Goal: Communication & Community: Answer question/provide support

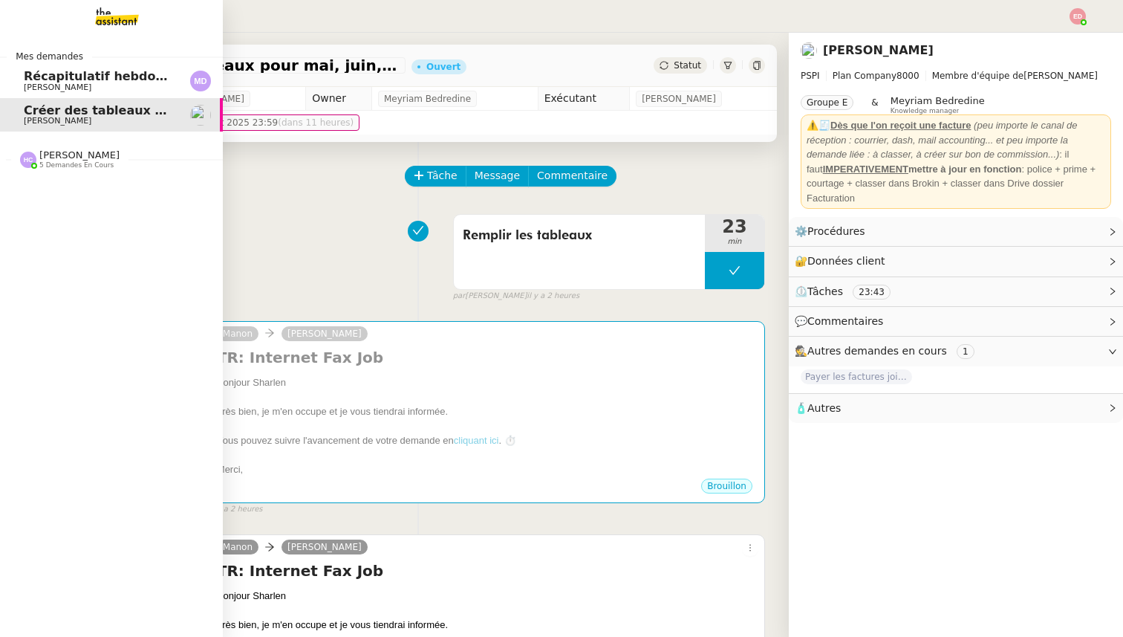
click at [36, 86] on span "[PERSON_NAME]" at bounding box center [58, 87] width 68 height 10
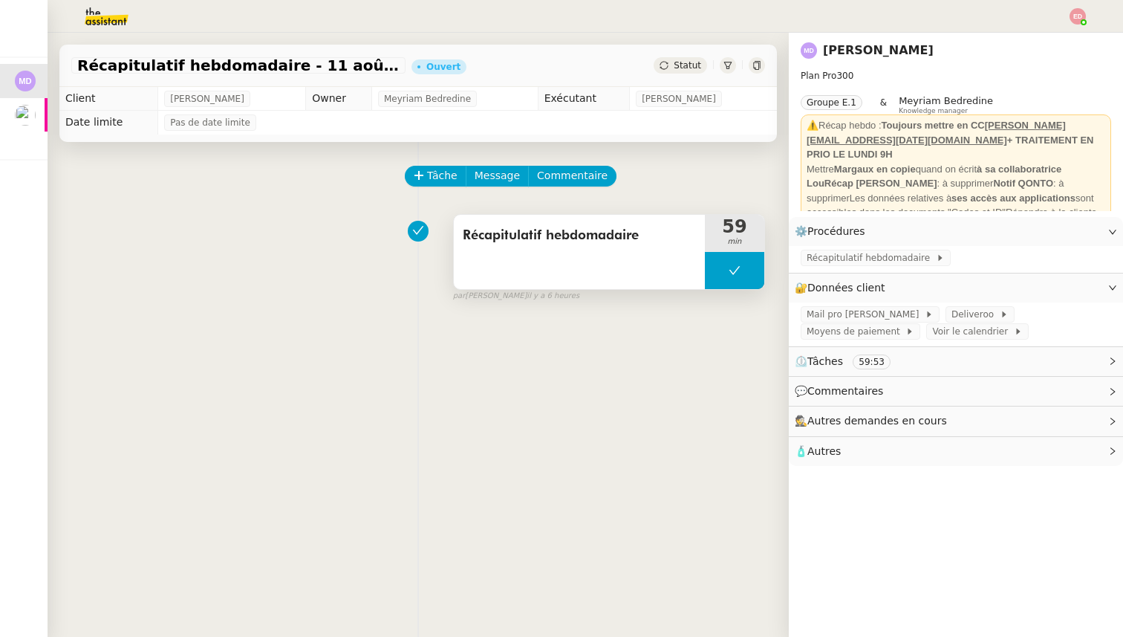
click at [714, 267] on button at bounding box center [734, 270] width 59 height 37
click at [711, 267] on icon at bounding box center [705, 270] width 12 height 12
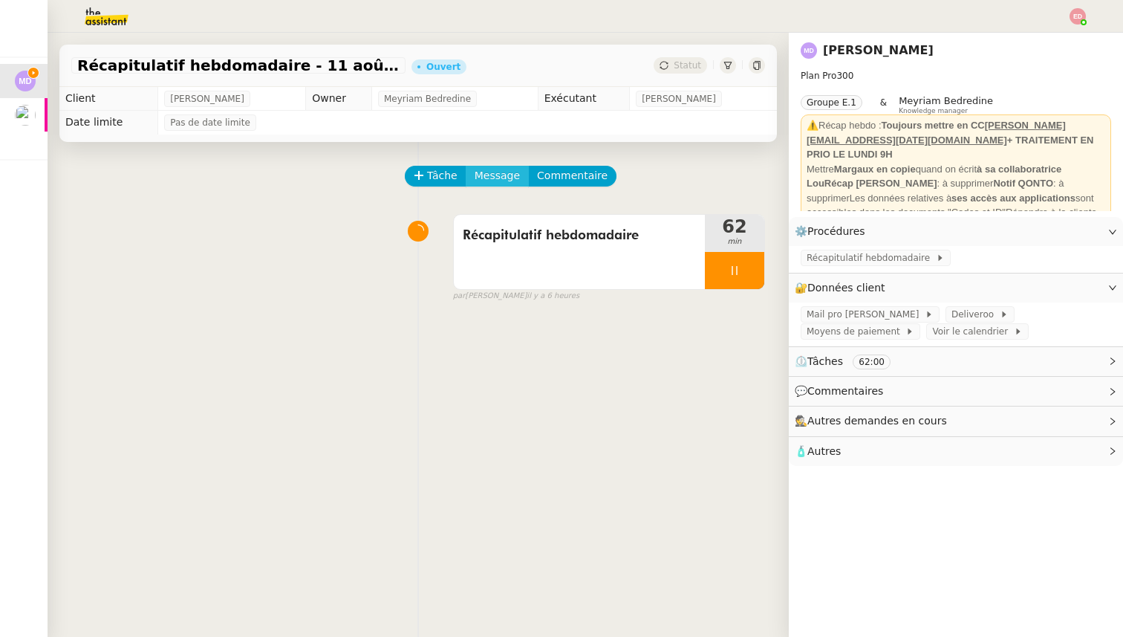
click at [491, 174] on span "Message" at bounding box center [497, 175] width 45 height 17
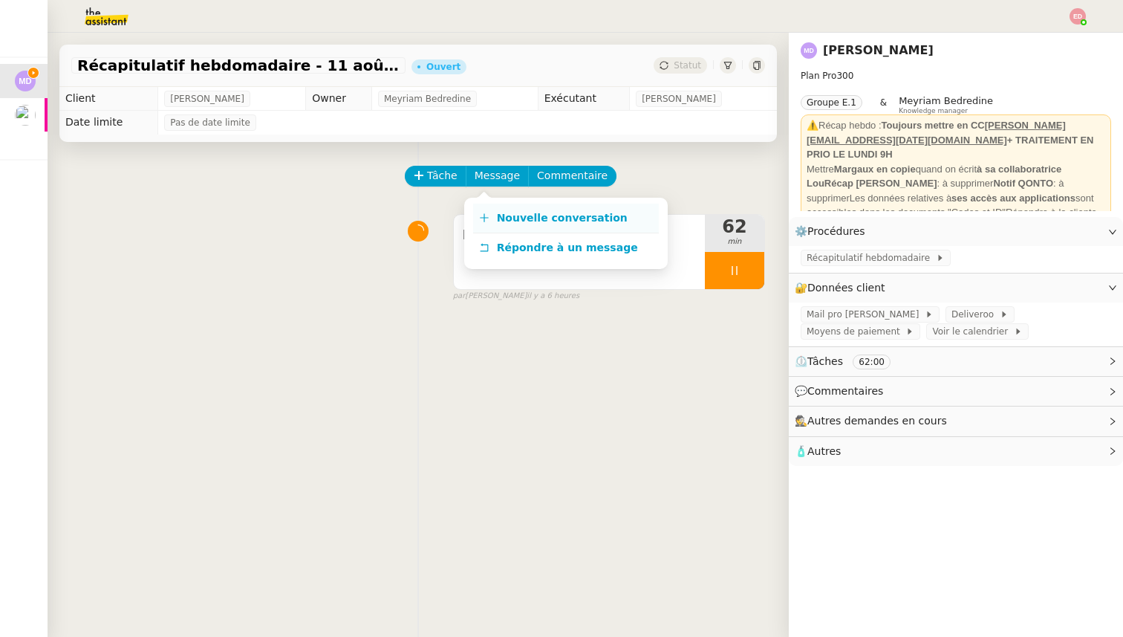
click at [507, 213] on span "Nouvelle conversation" at bounding box center [562, 218] width 131 height 12
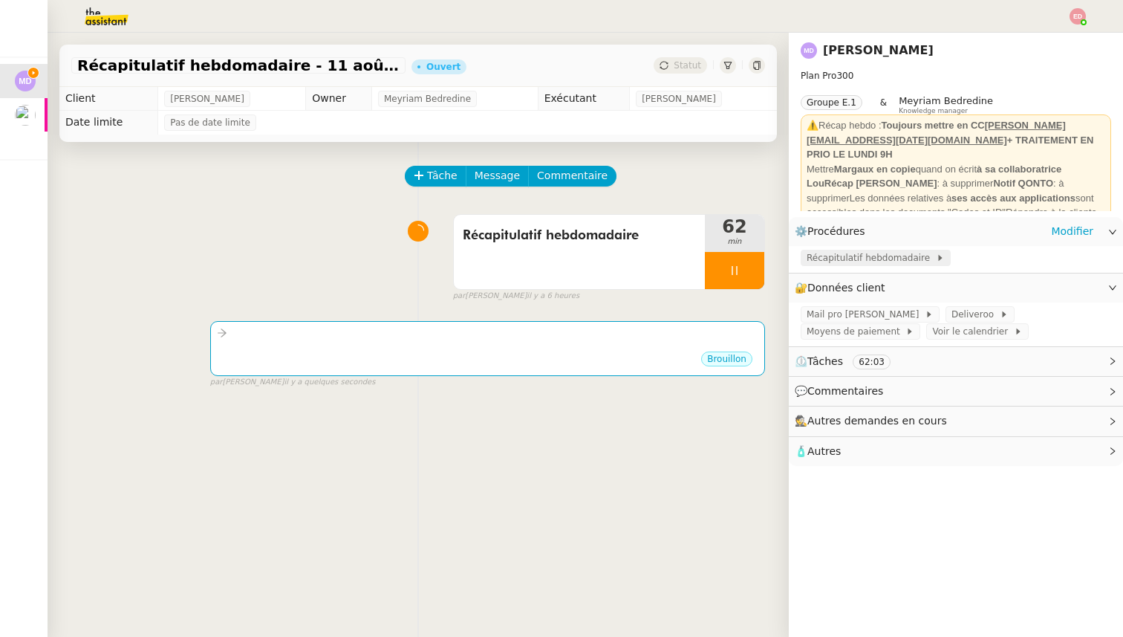
click at [868, 262] on span "Récapitulatif hebdomadaire" at bounding box center [871, 257] width 129 height 15
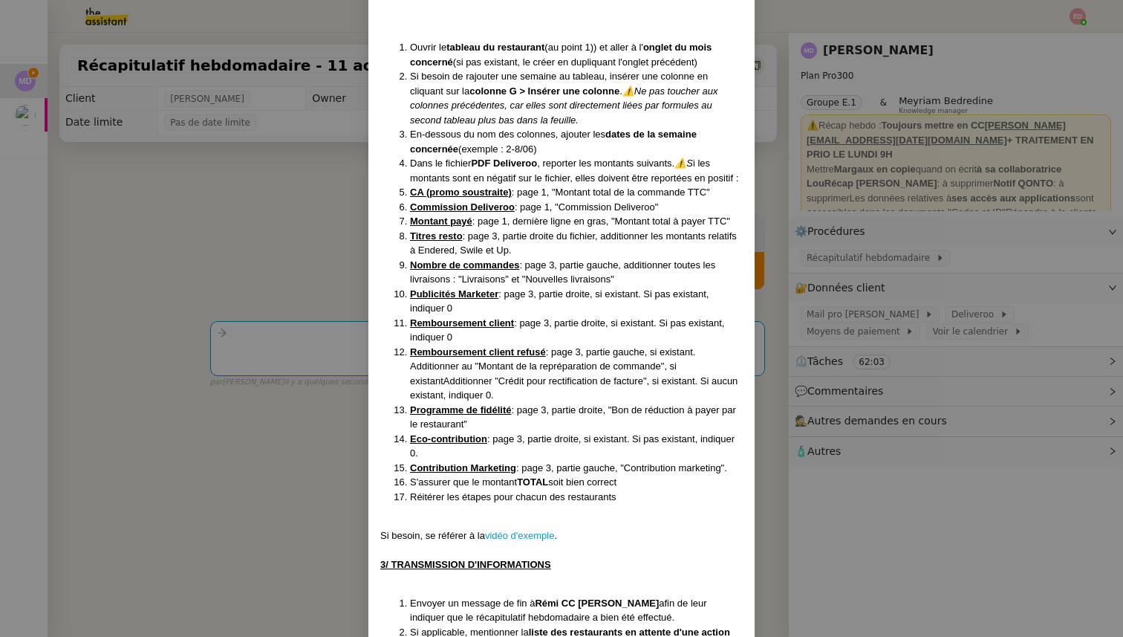
scroll to position [1010, 0]
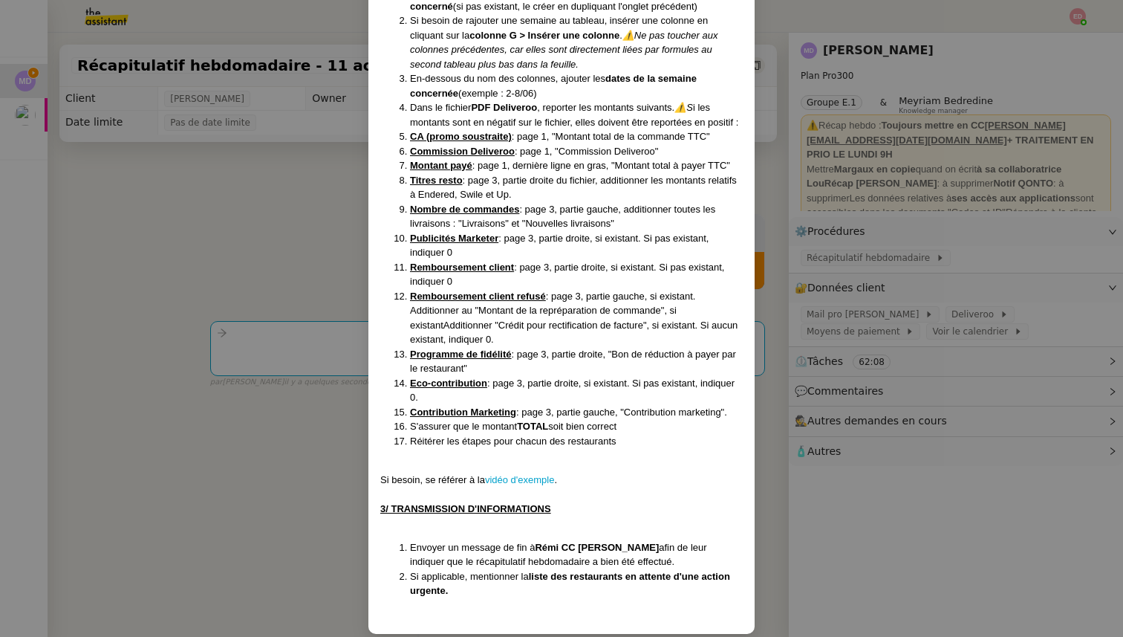
click at [332, 344] on nz-modal-container "MAJ le 24/07 Contexte : Chaque semaine, nous devons saisir les données Delivero…" at bounding box center [561, 318] width 1123 height 637
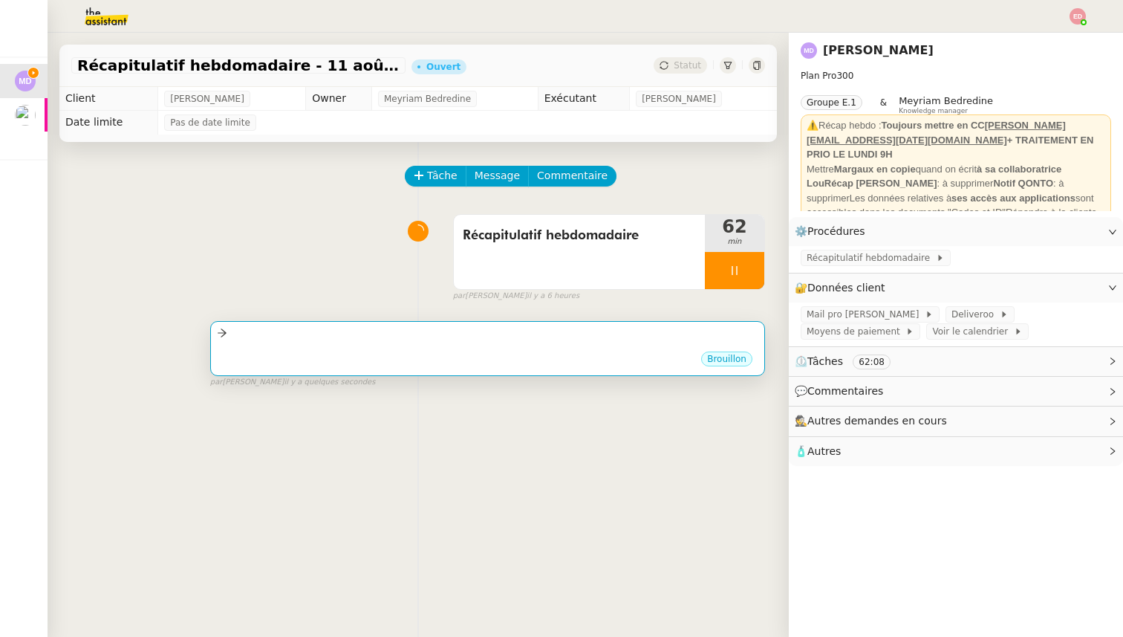
click at [313, 321] on div "••• [GEOGRAPHIC_DATA]" at bounding box center [487, 348] width 555 height 54
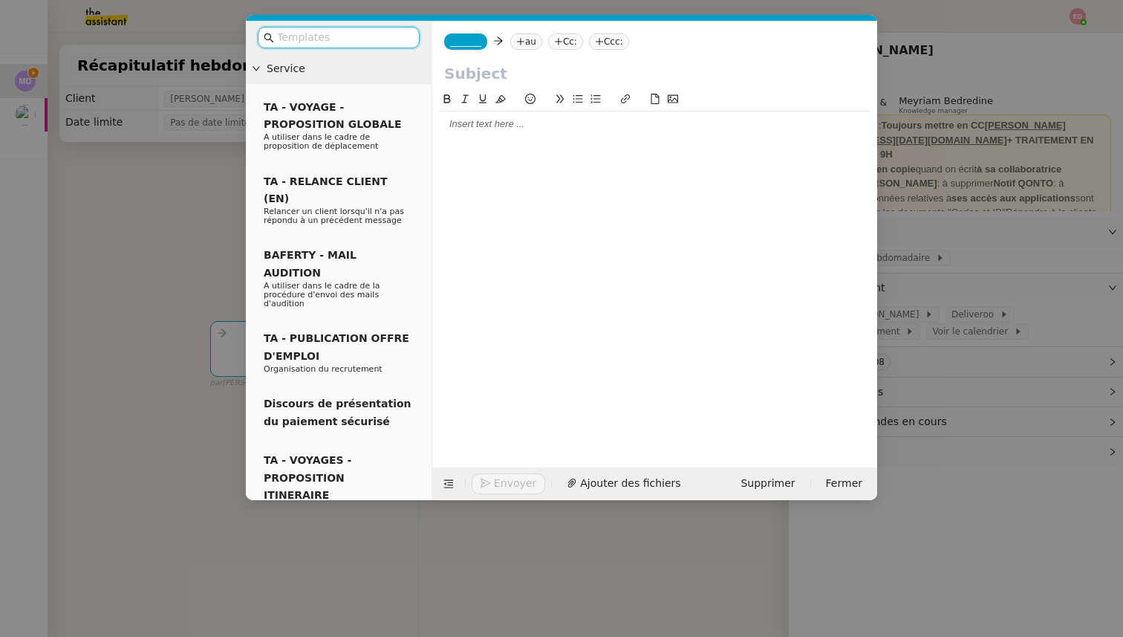
click at [461, 125] on div at bounding box center [654, 123] width 433 height 13
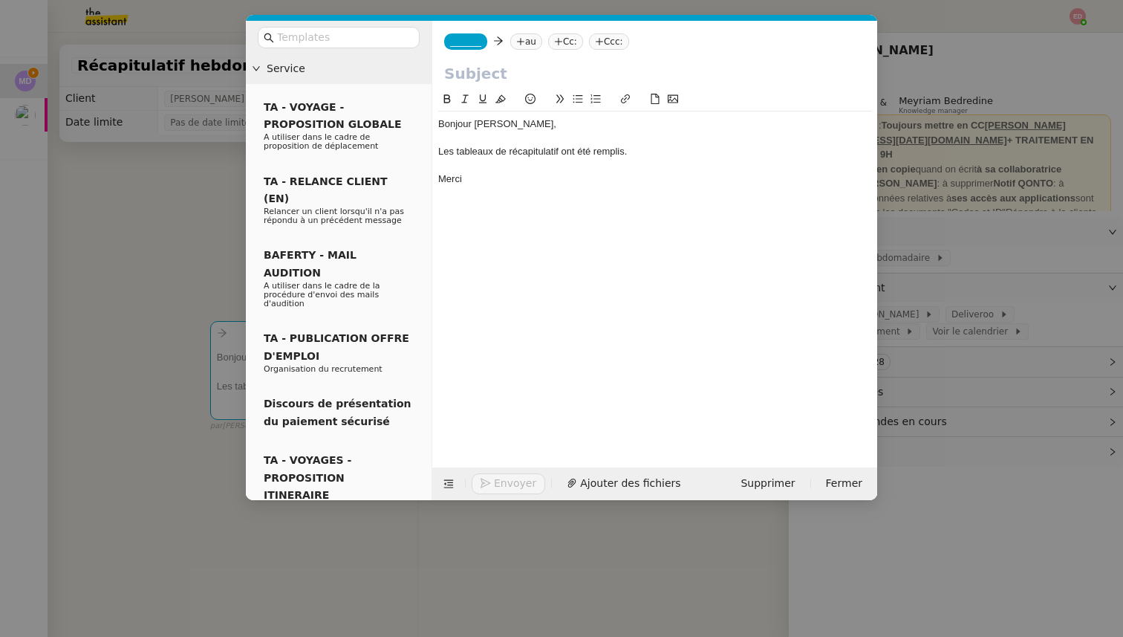
click at [490, 74] on input "text" at bounding box center [654, 73] width 421 height 22
type input "Récapitulatif hebdomadaire"
click at [473, 45] on span "_______" at bounding box center [465, 41] width 31 height 10
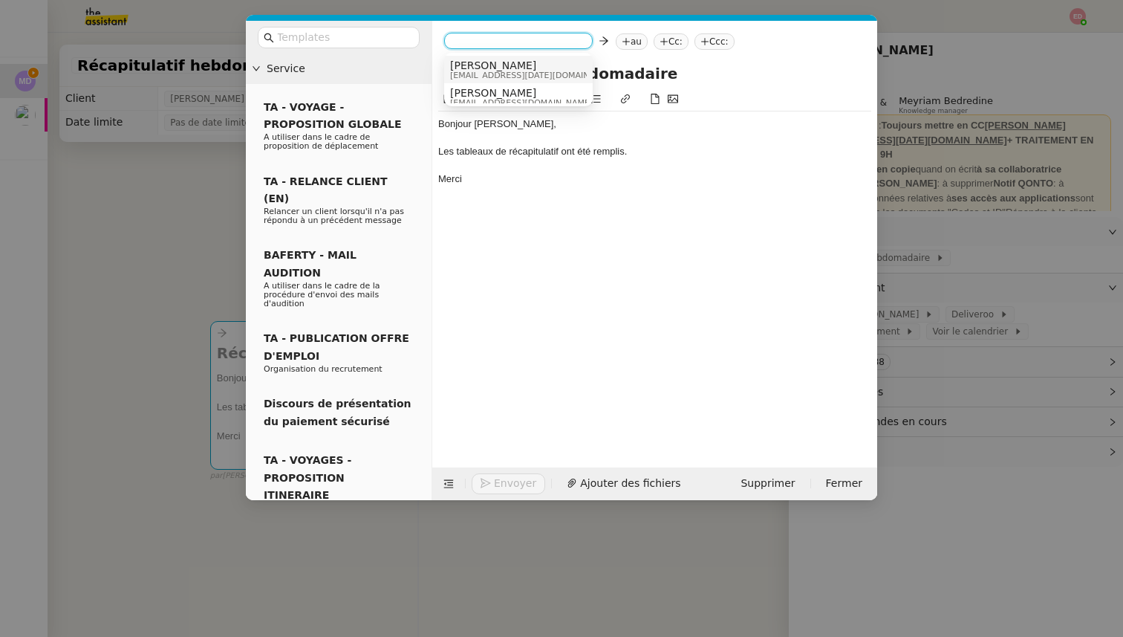
click at [478, 59] on span "[PERSON_NAME]" at bounding box center [535, 65] width 171 height 12
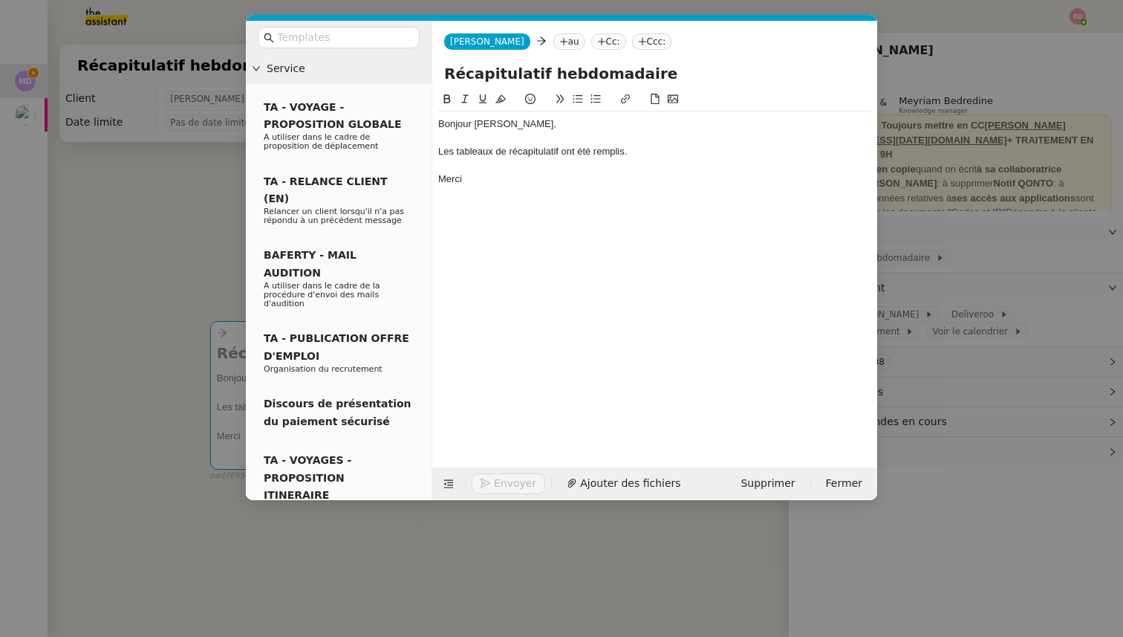
click at [559, 40] on icon at bounding box center [563, 41] width 9 height 9
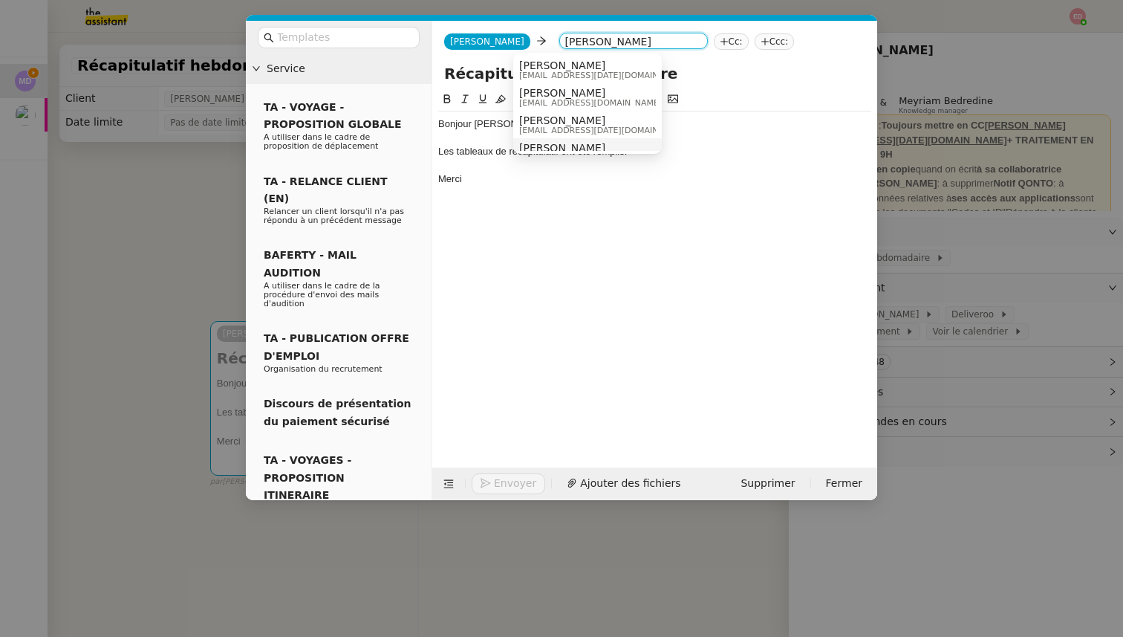
scroll to position [15, 0]
type input "[PERSON_NAME]"
click at [556, 114] on span "[EMAIL_ADDRESS][DATE][DOMAIN_NAME]" at bounding box center [604, 115] width 171 height 8
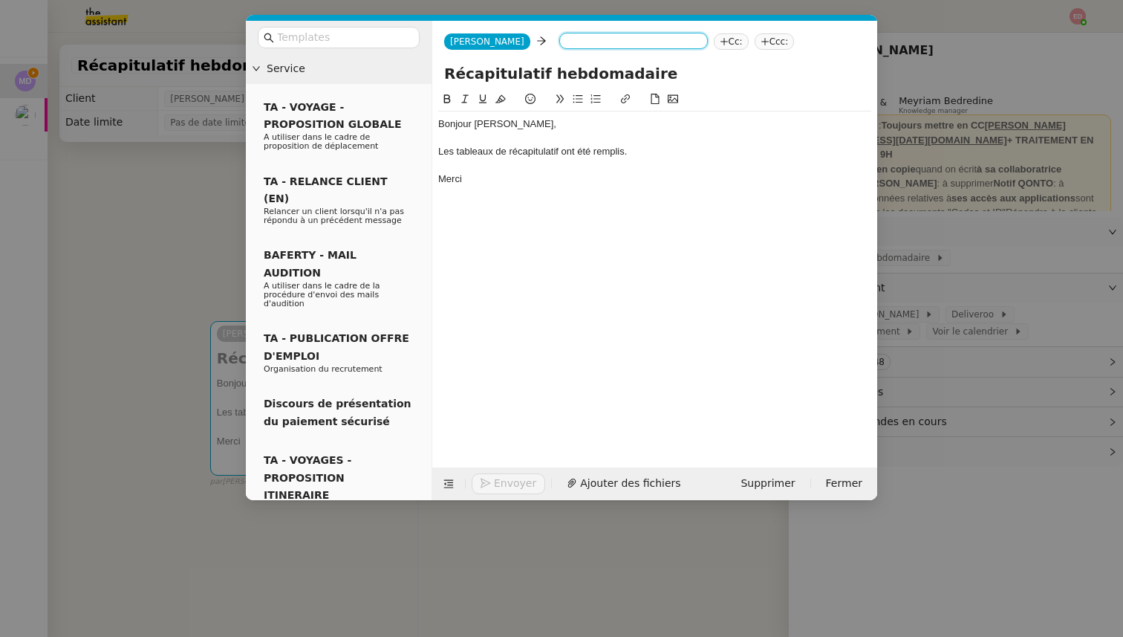
scroll to position [0, 0]
click at [660, 44] on icon at bounding box center [664, 41] width 9 height 9
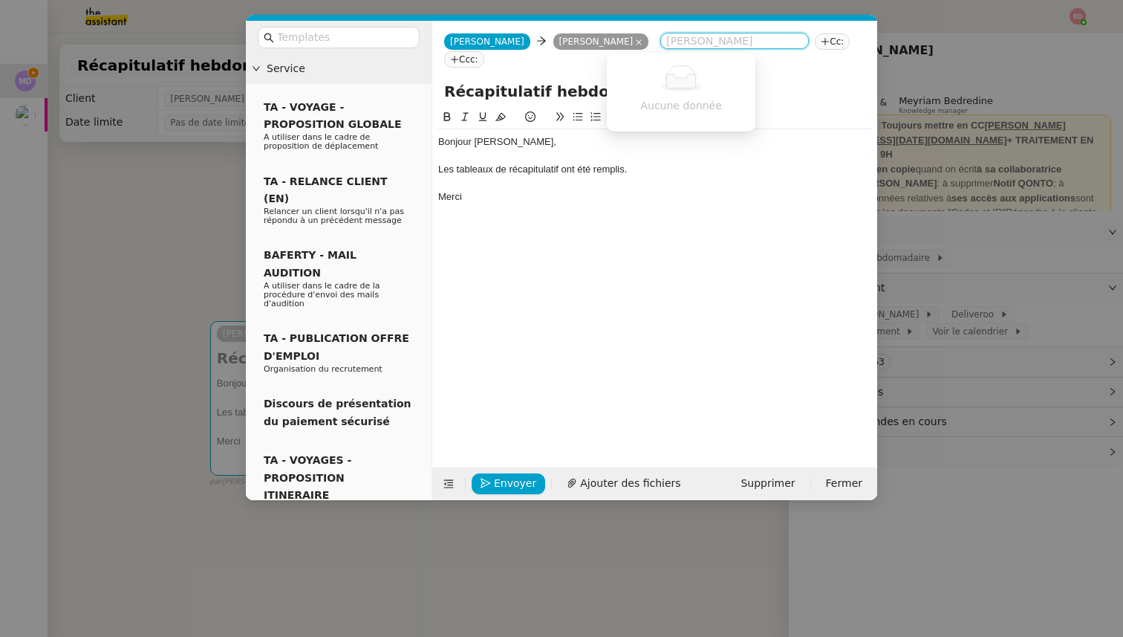
click at [815, 40] on nz-tag "Cc:" at bounding box center [832, 41] width 35 height 16
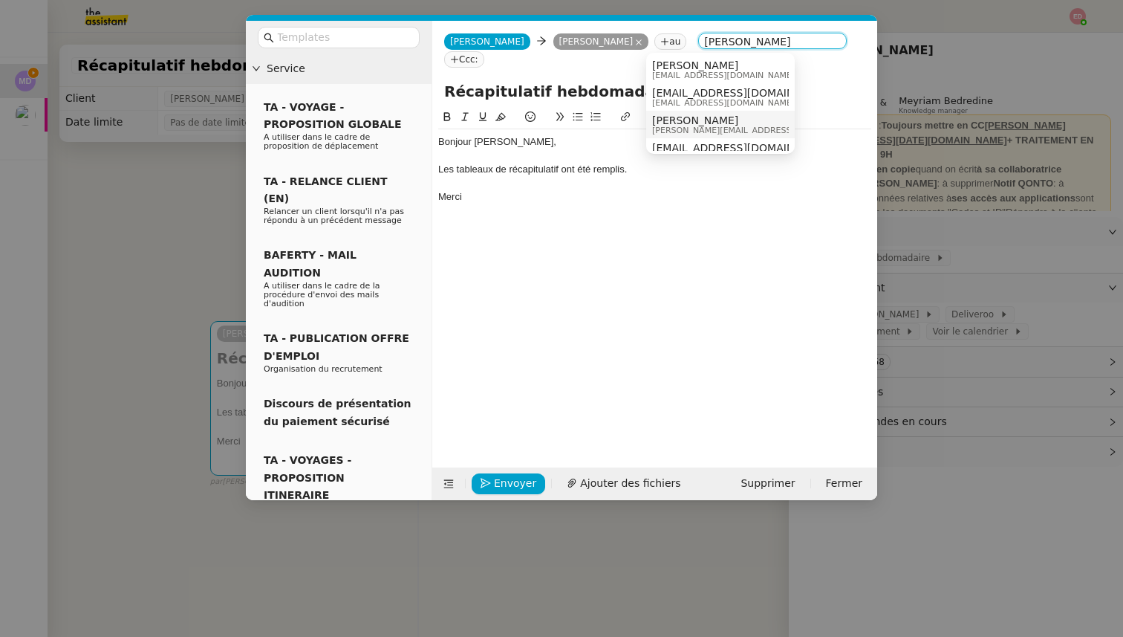
type input "[PERSON_NAME]"
click at [732, 124] on span "[PERSON_NAME]" at bounding box center [771, 120] width 238 height 12
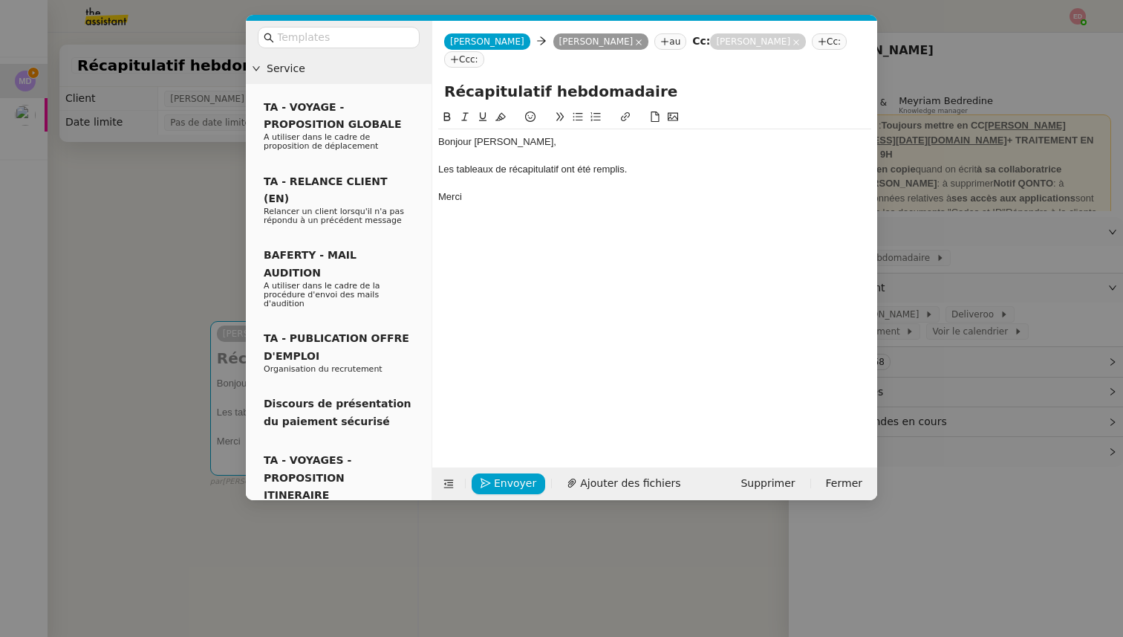
click at [498, 135] on div "Bonjour [PERSON_NAME]," at bounding box center [654, 141] width 433 height 13
click at [510, 163] on div "Les tableaux de récapitulatif ont été remplis." at bounding box center [654, 169] width 433 height 13
copy div "Les tableaux de récapitulatif ont été remplis."
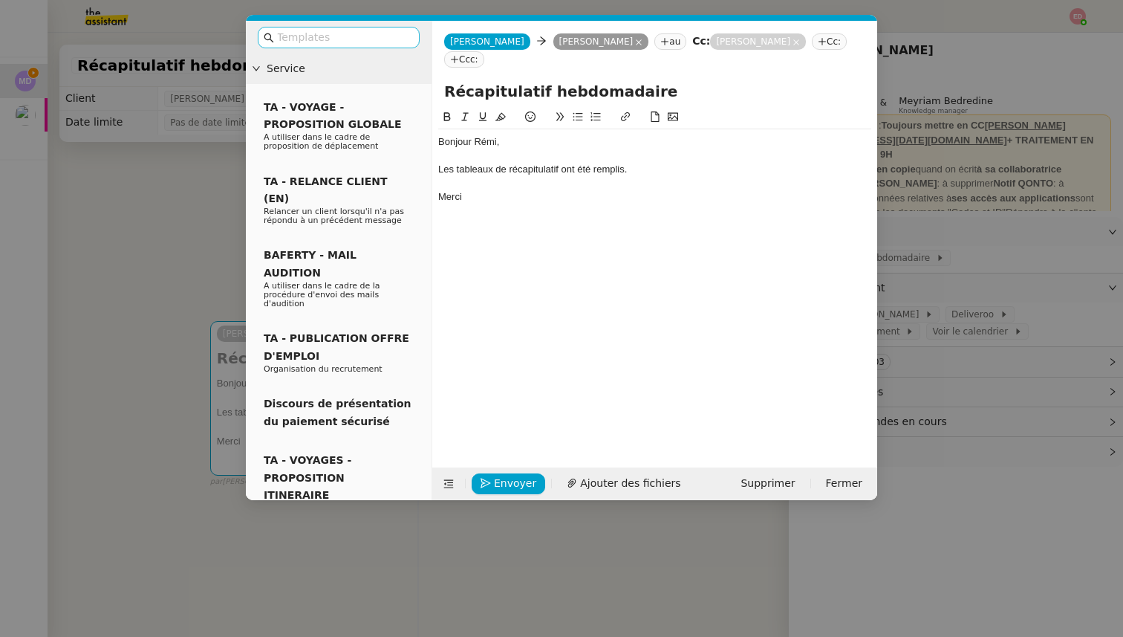
click at [331, 42] on input "text" at bounding box center [344, 37] width 134 height 17
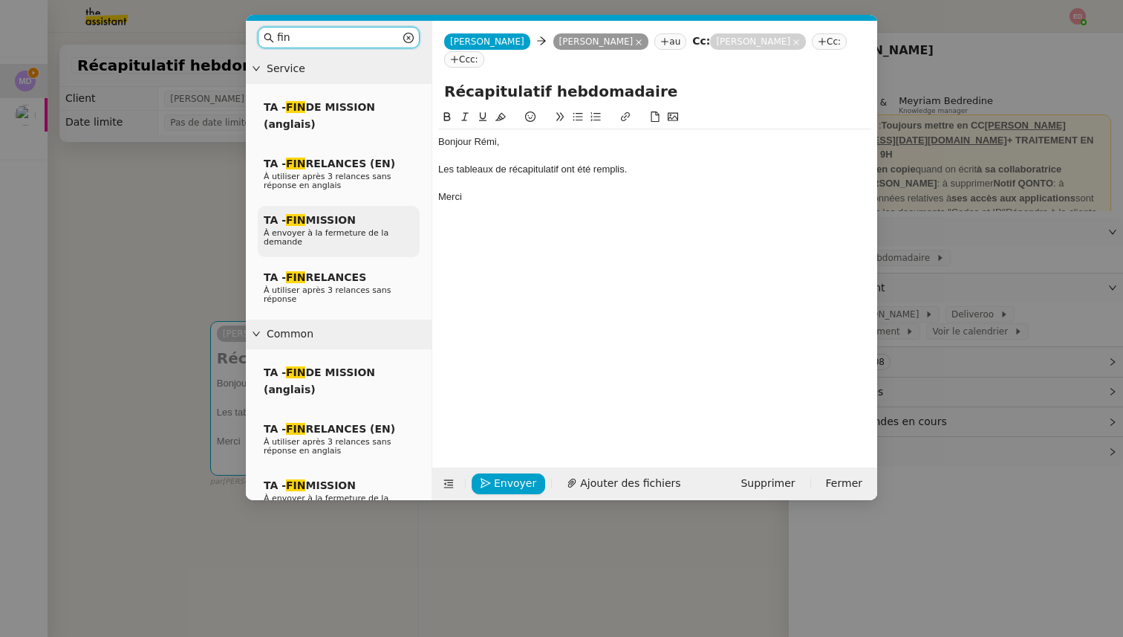
type input "fin"
click at [328, 220] on span "TA - FIN MISSION" at bounding box center [310, 220] width 92 height 12
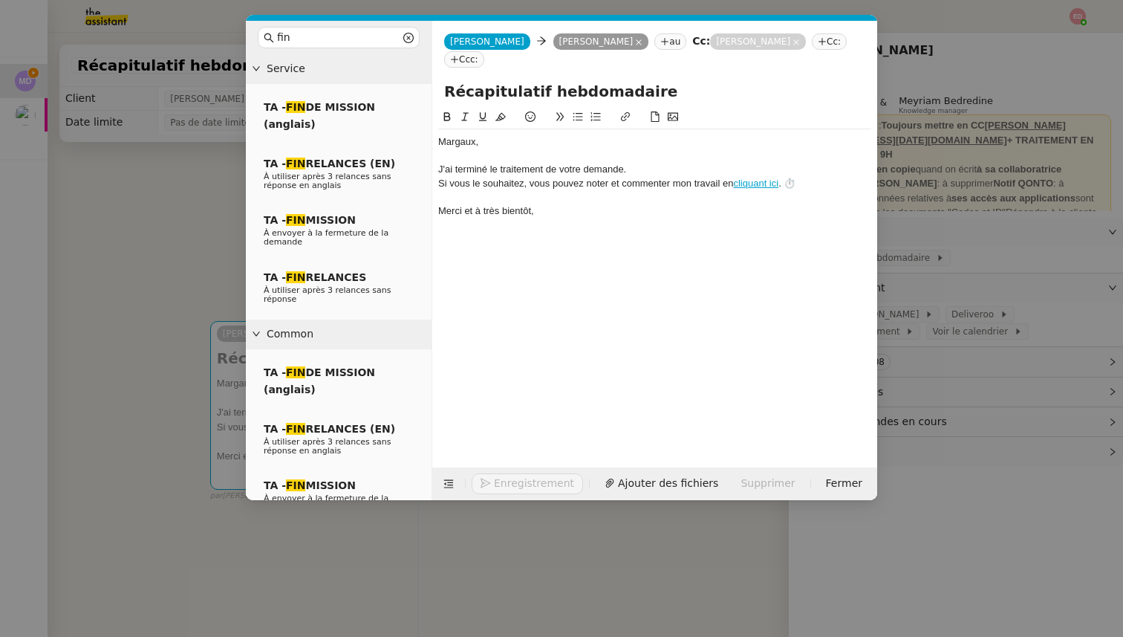
click at [455, 135] on div "﻿Margaux﻿," at bounding box center [654, 141] width 433 height 13
click at [640, 163] on div "J'ai terminé le traitement de votre demande." at bounding box center [654, 169] width 433 height 13
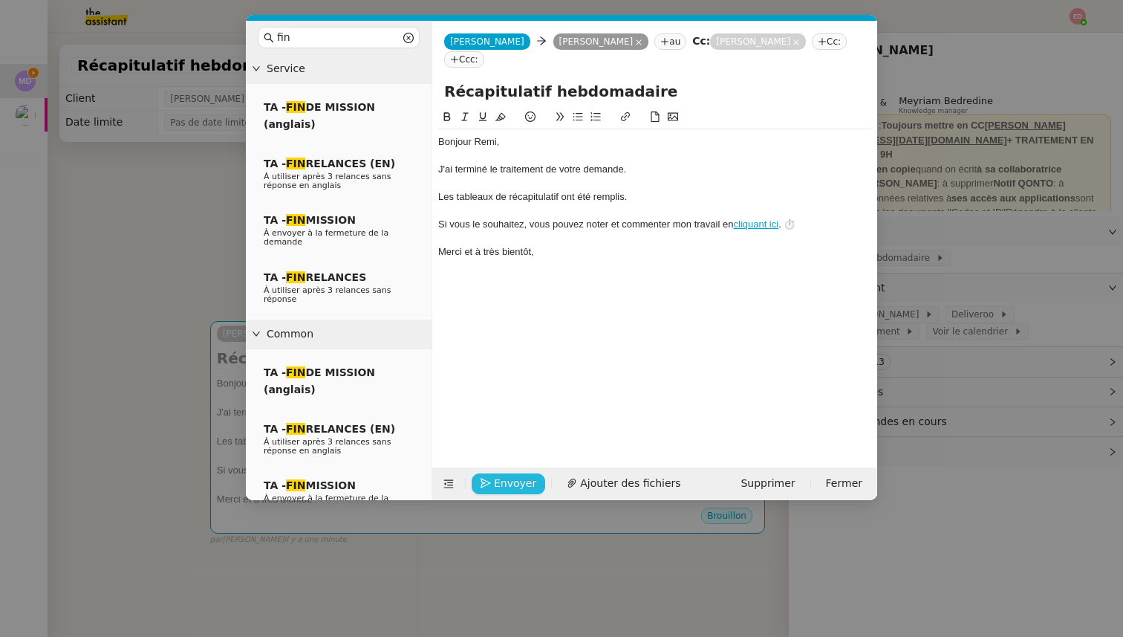
click at [501, 473] on button "Envoyer" at bounding box center [509, 483] width 74 height 21
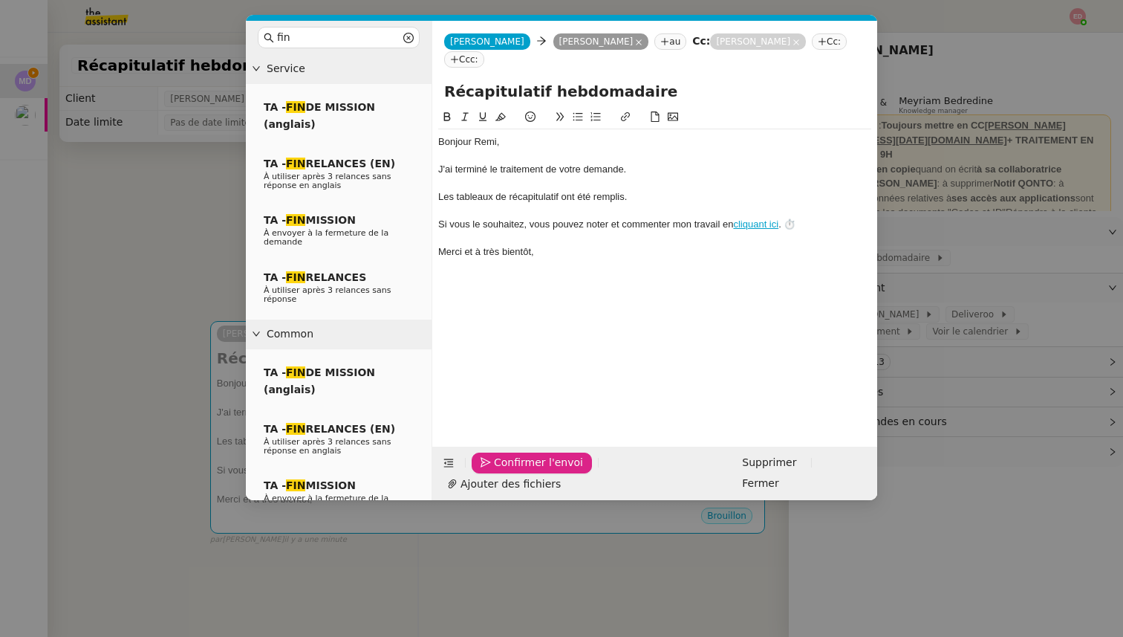
click at [501, 473] on button "Confirmer l'envoi" at bounding box center [532, 462] width 120 height 21
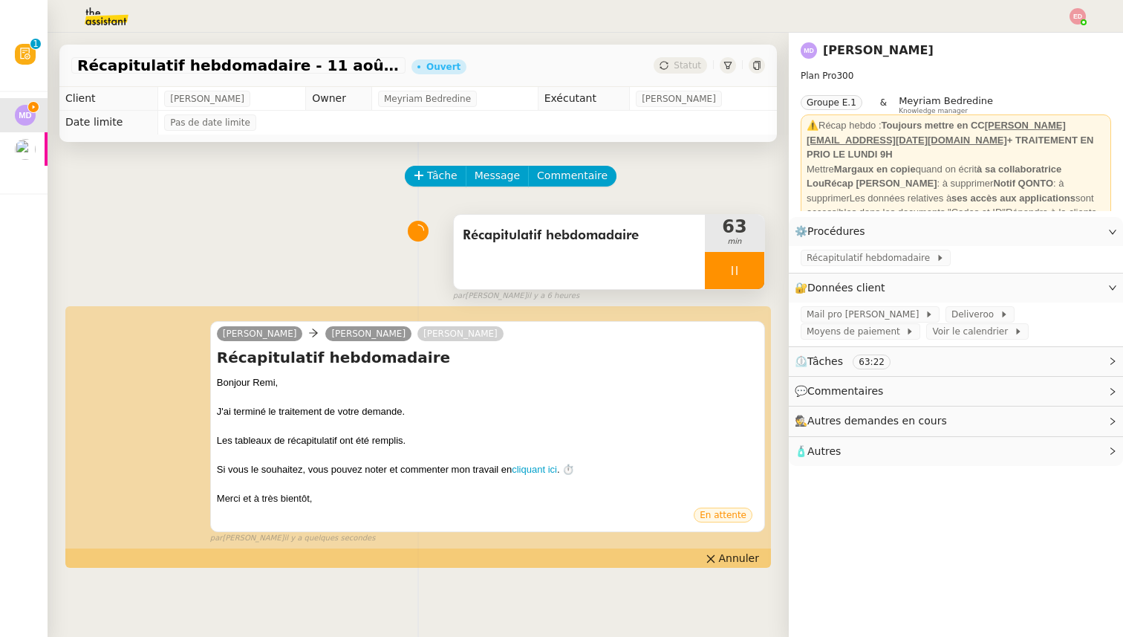
click at [747, 273] on div at bounding box center [734, 270] width 59 height 37
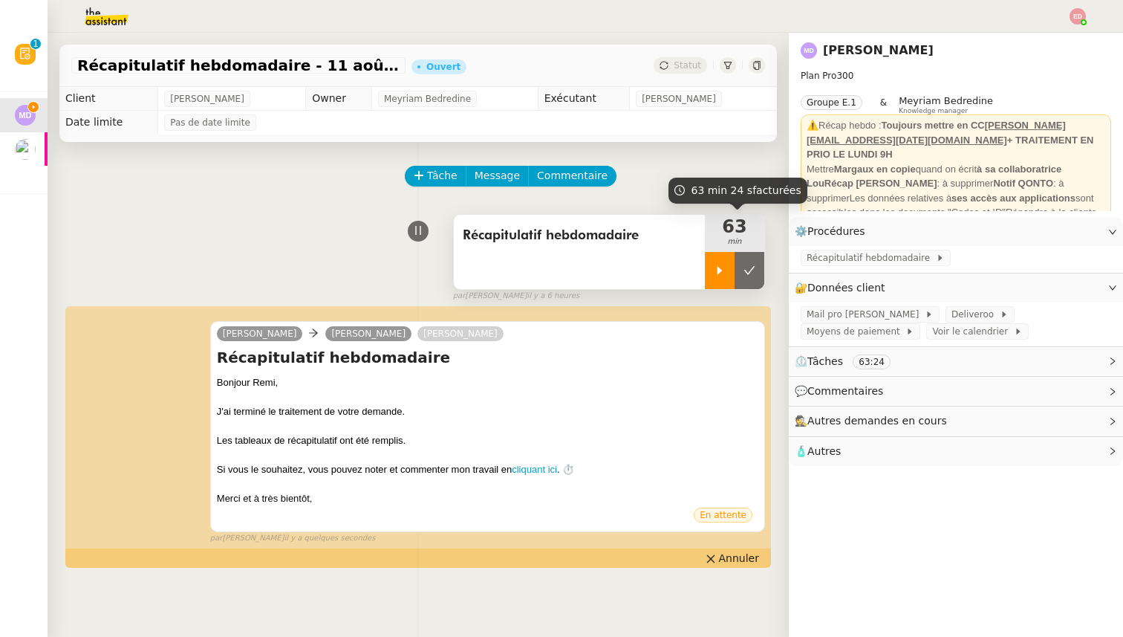
click at [747, 273] on icon at bounding box center [749, 270] width 11 height 8
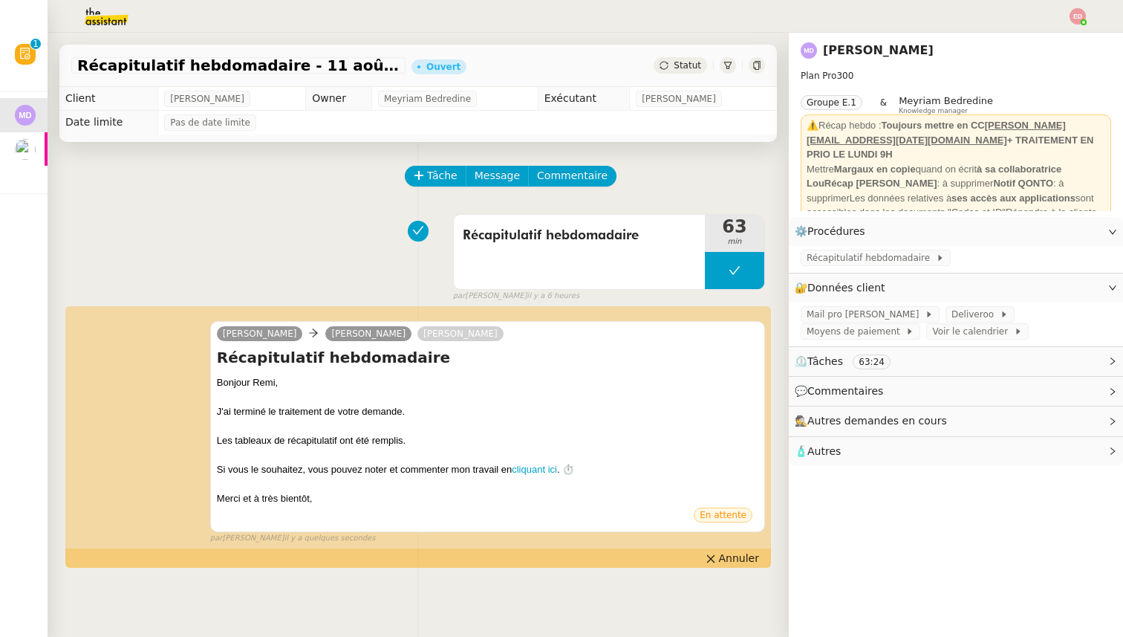
click at [682, 68] on span "Statut" at bounding box center [687, 65] width 27 height 10
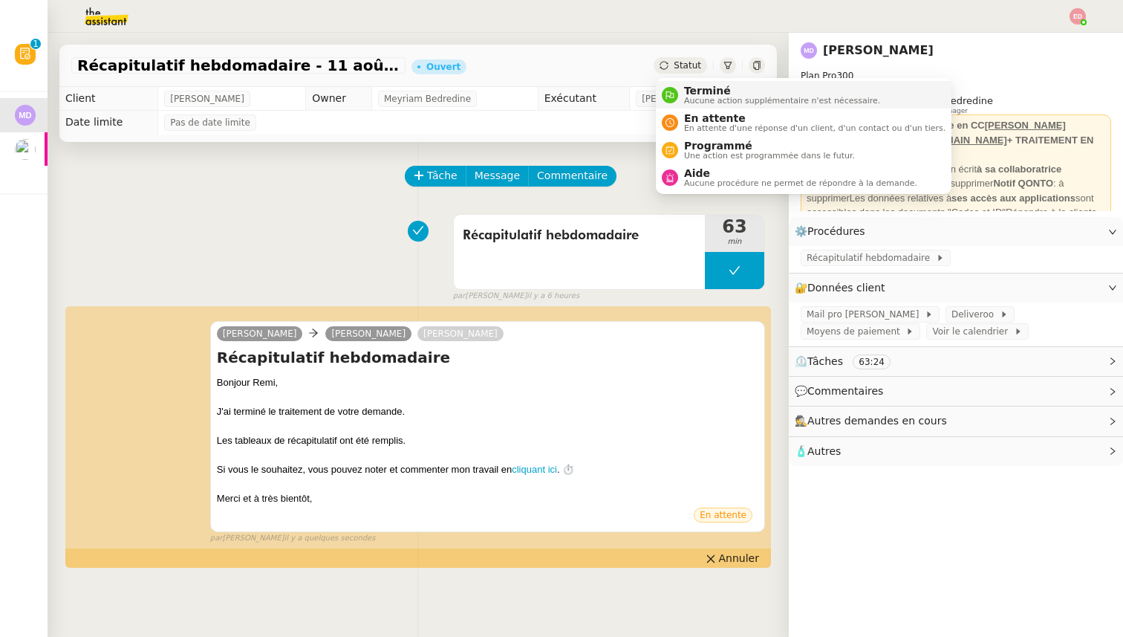
click at [686, 87] on span "Terminé" at bounding box center [782, 91] width 196 height 12
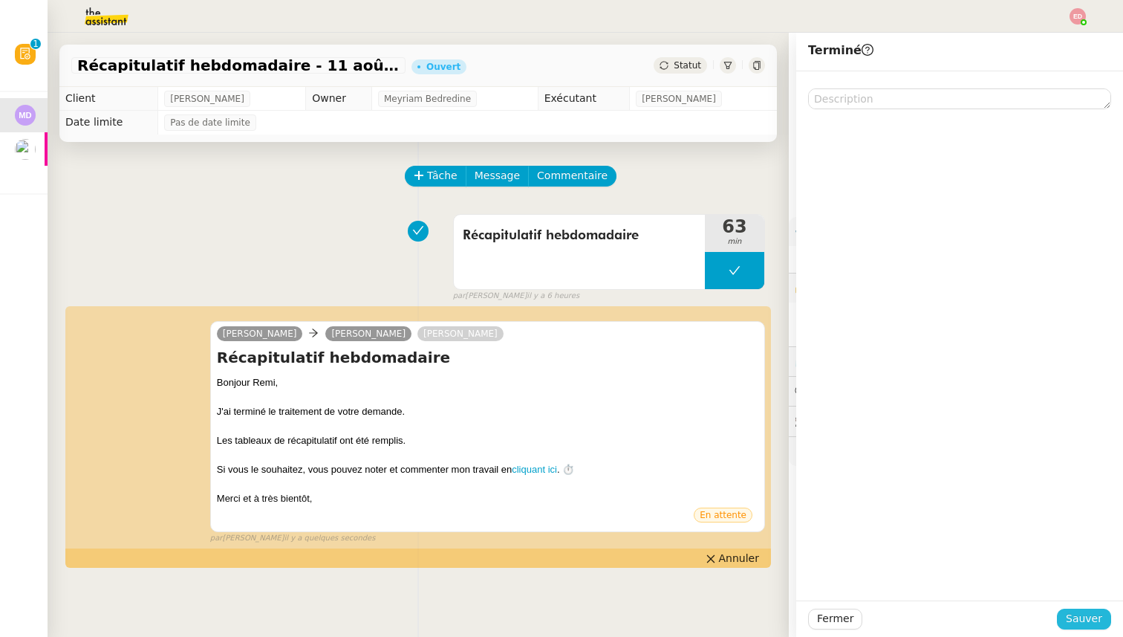
click at [1080, 620] on span "Sauver" at bounding box center [1084, 618] width 36 height 17
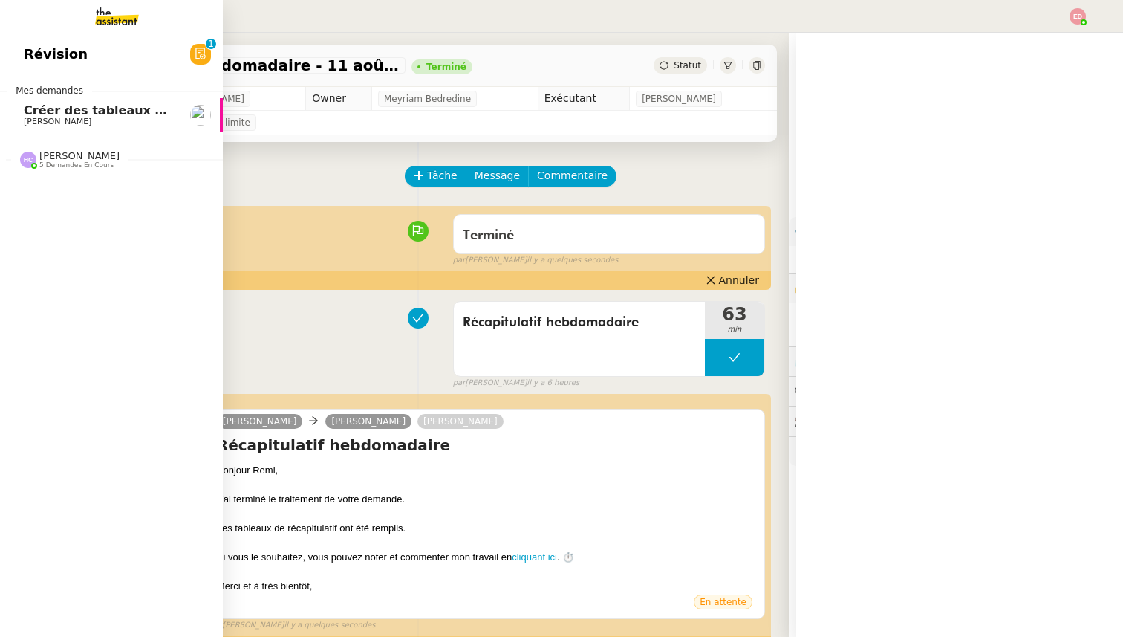
click at [35, 108] on span "Créer des tableaux pour mai, juin, juillet" at bounding box center [160, 110] width 272 height 14
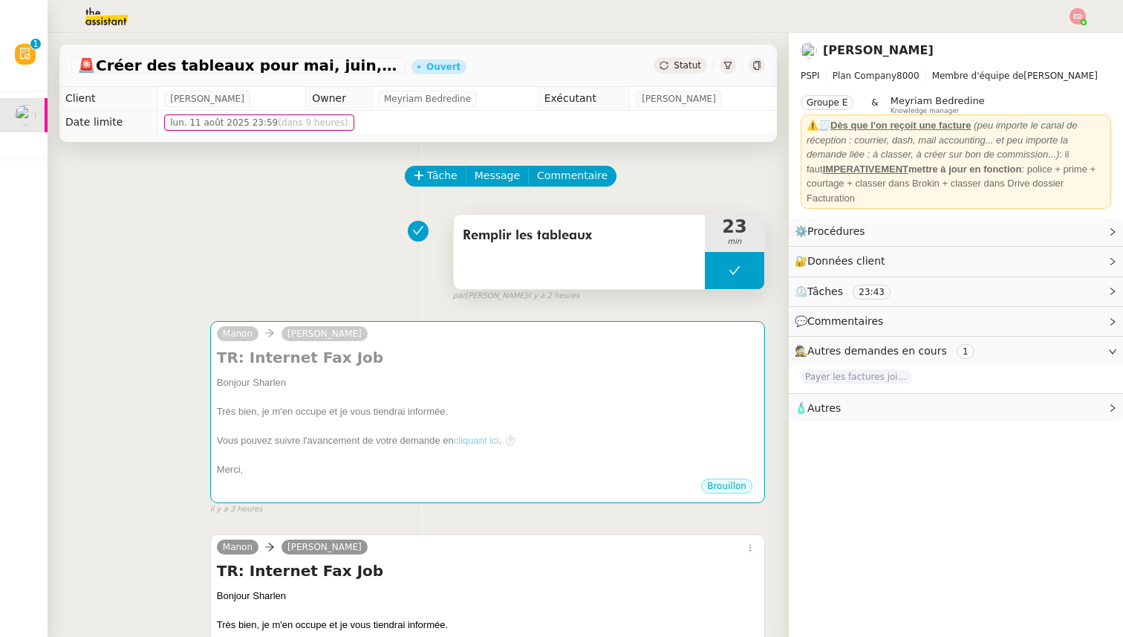
click at [721, 260] on button at bounding box center [734, 270] width 59 height 37
click at [721, 260] on div at bounding box center [720, 270] width 30 height 37
click at [758, 267] on div at bounding box center [734, 270] width 59 height 37
click at [758, 267] on button at bounding box center [750, 270] width 30 height 37
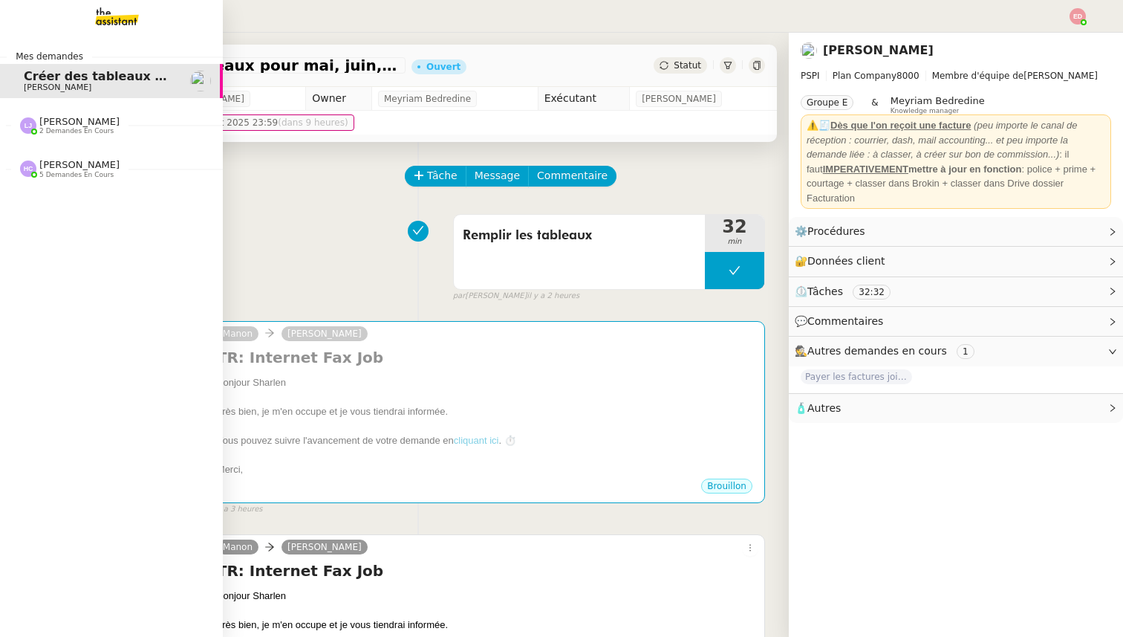
click at [63, 172] on span "5 demandes en cours" at bounding box center [76, 175] width 74 height 8
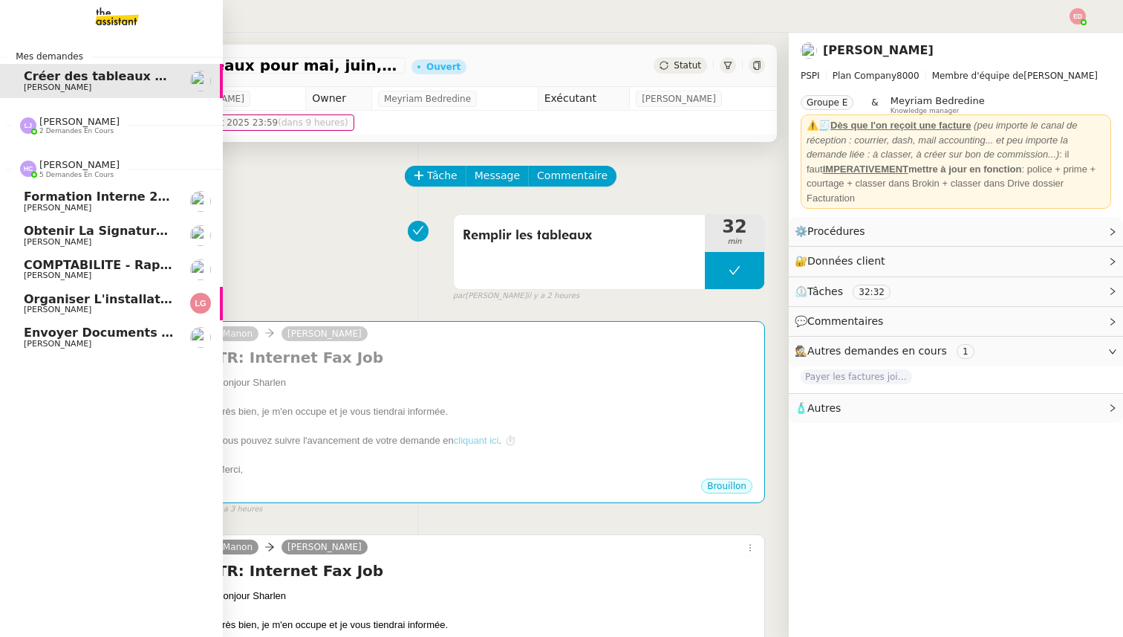
click at [62, 202] on span "Formation Interne 2 - [PERSON_NAME]" at bounding box center [153, 196] width 258 height 14
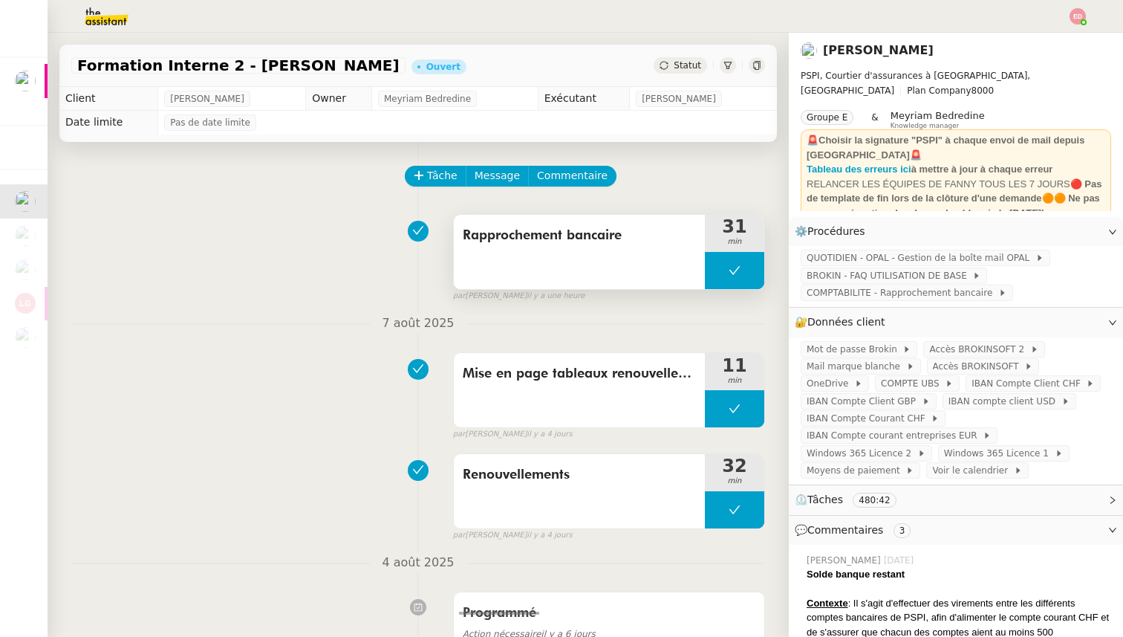
click at [521, 230] on span "Rapprochement bancaire" at bounding box center [579, 235] width 233 height 22
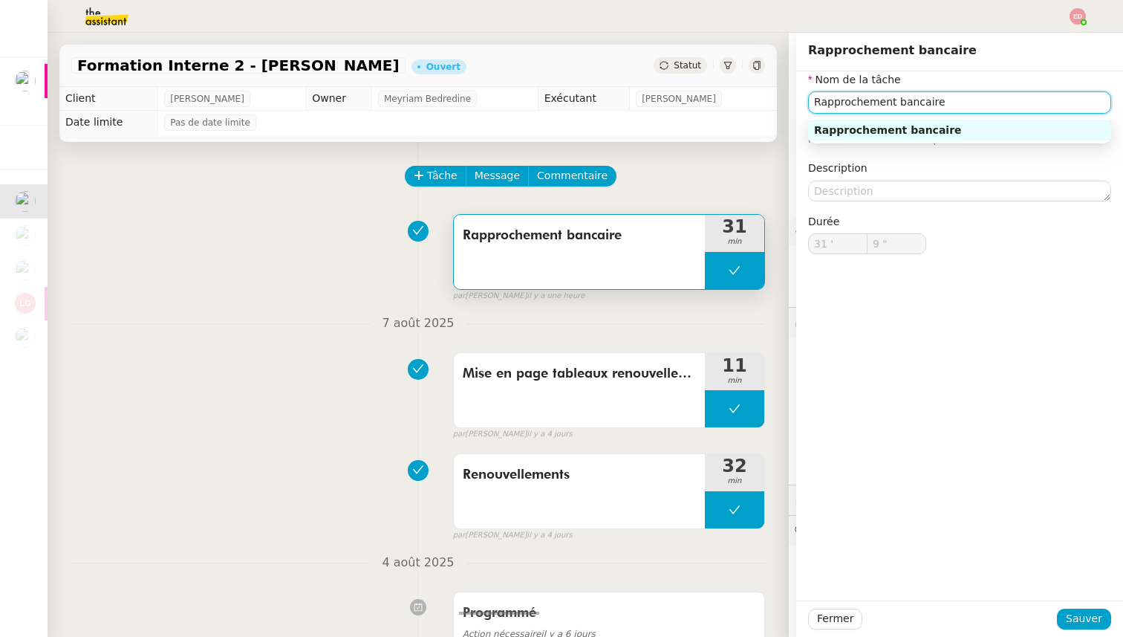
click at [842, 99] on input "Rapprochement bancaire" at bounding box center [959, 102] width 303 height 22
click at [1083, 624] on span "Sauver" at bounding box center [1084, 618] width 36 height 17
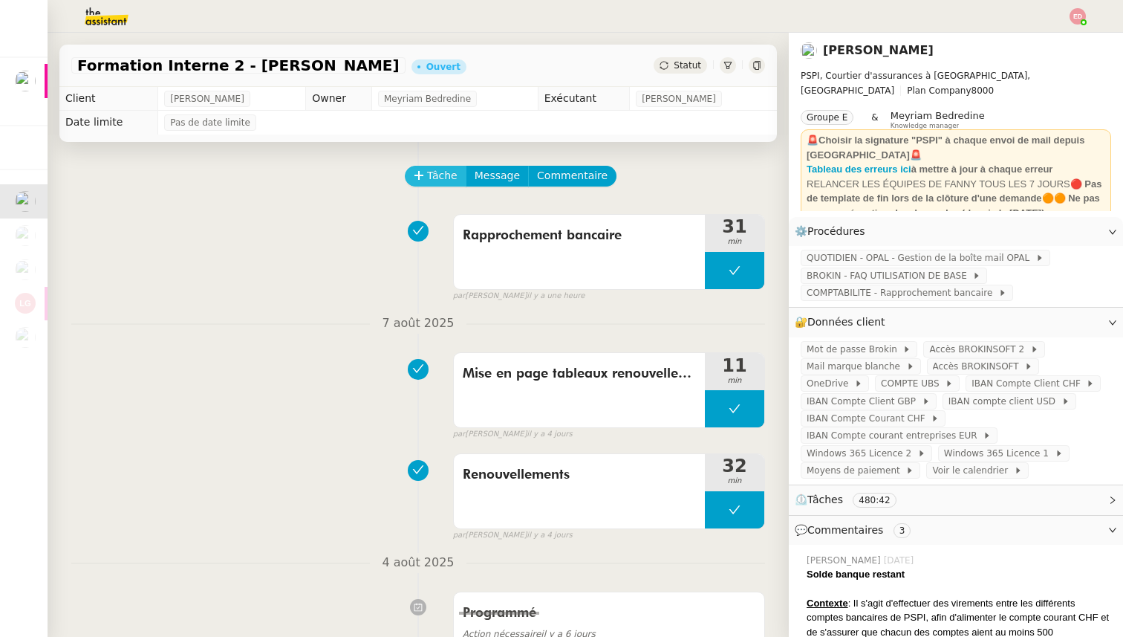
click at [449, 177] on span "Tâche" at bounding box center [442, 175] width 30 height 17
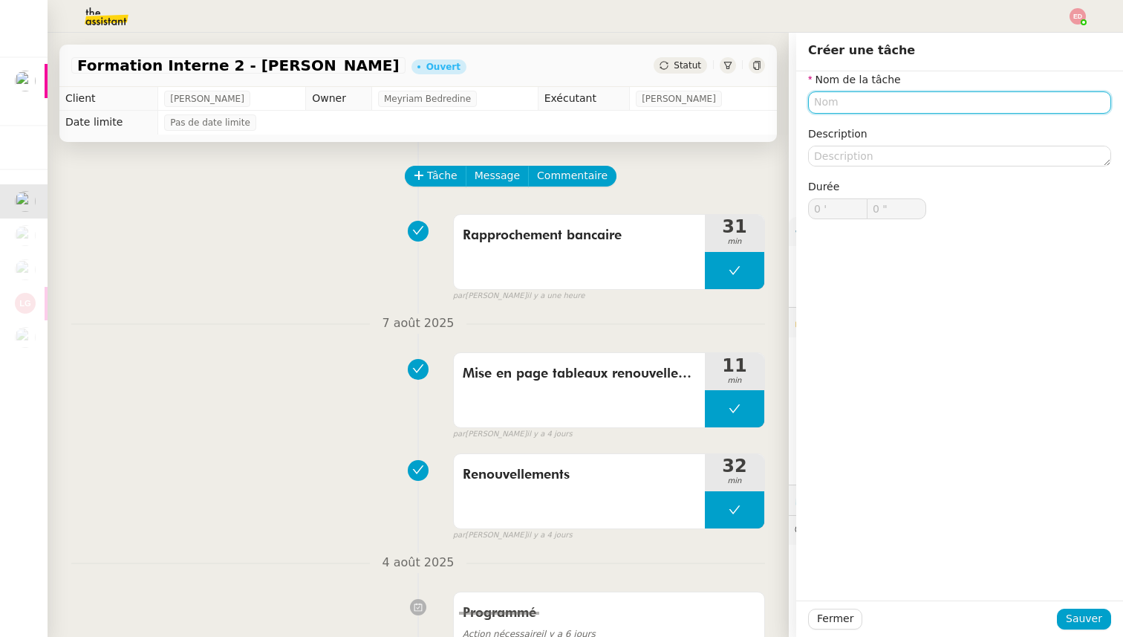
paste input "Rapprochement bancaire"
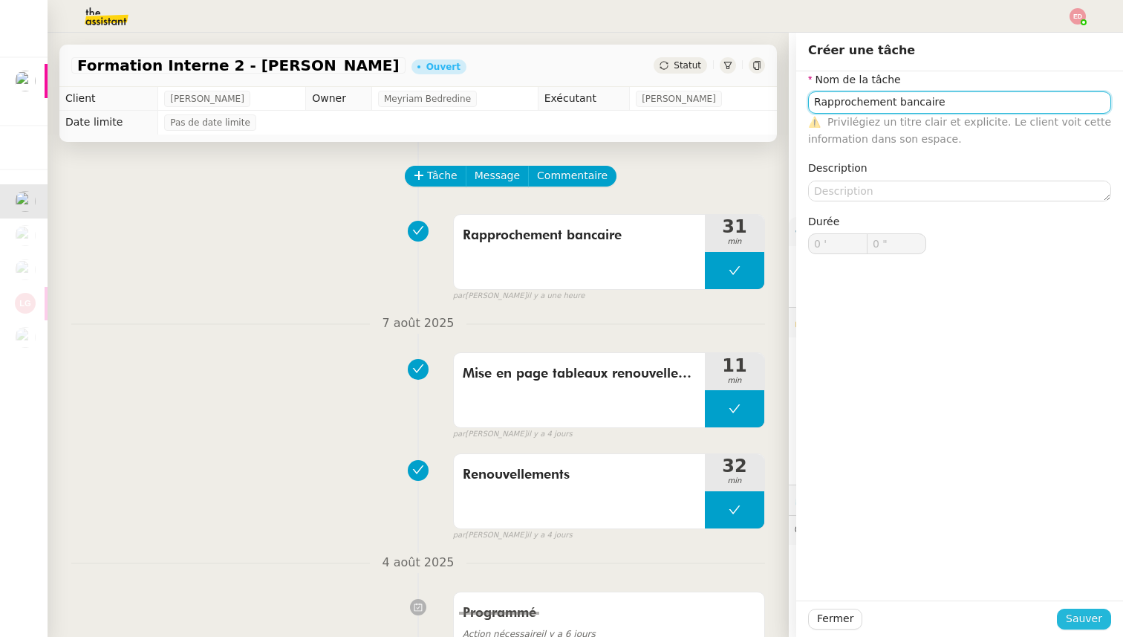
type input "Rapprochement bancaire"
click at [1077, 615] on span "Sauver" at bounding box center [1084, 618] width 36 height 17
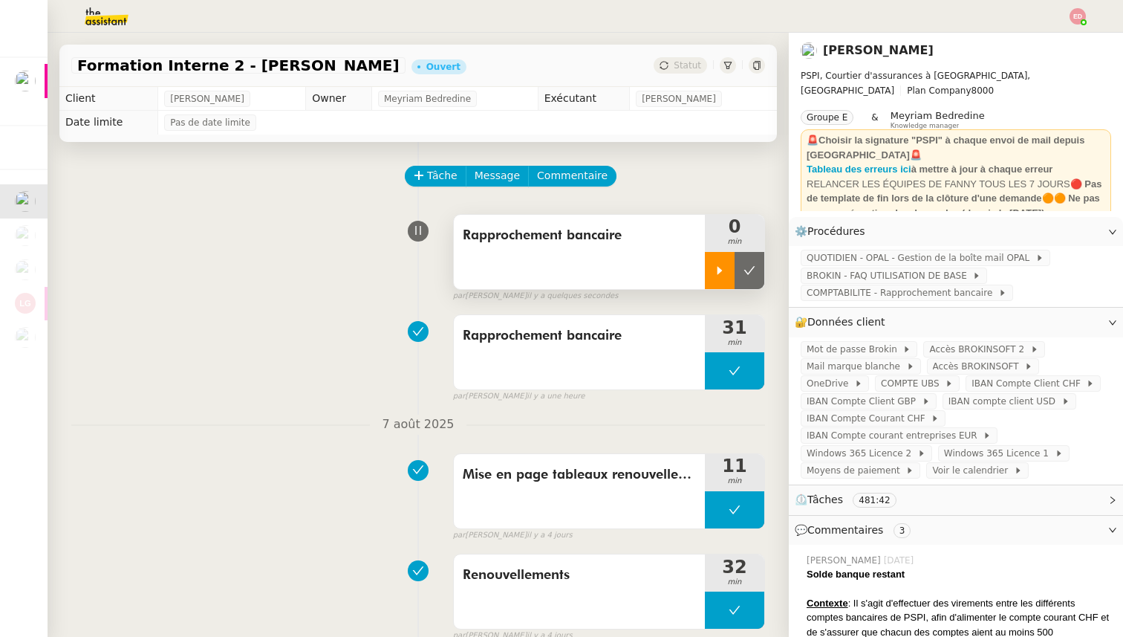
click at [718, 267] on icon at bounding box center [720, 270] width 5 height 8
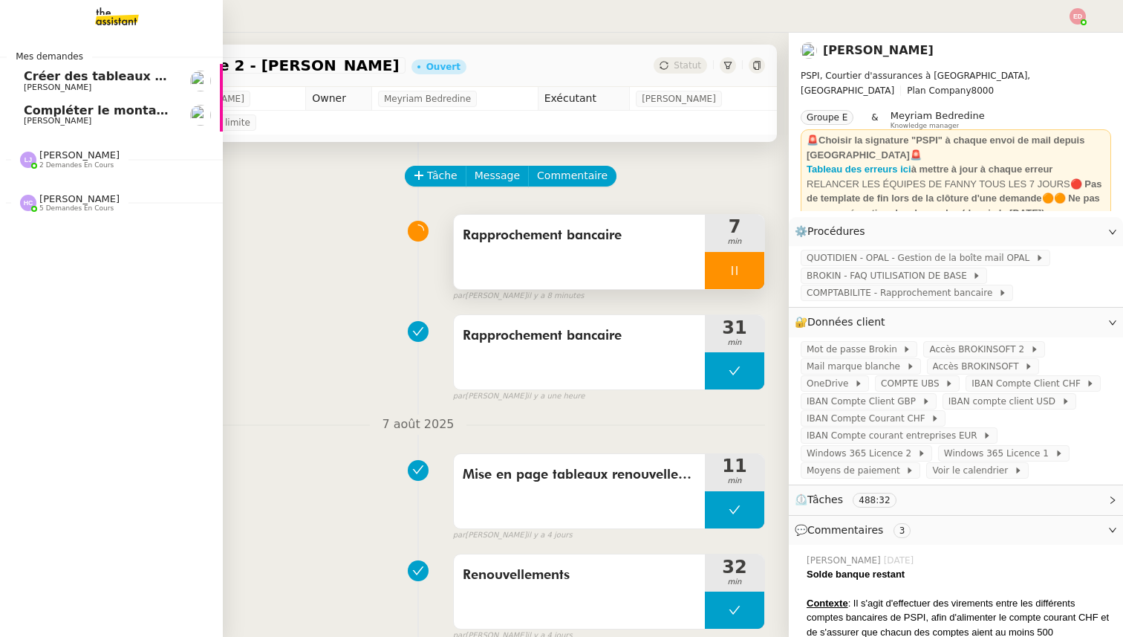
click at [93, 110] on span "Compléter le montant manquant" at bounding box center [133, 110] width 219 height 14
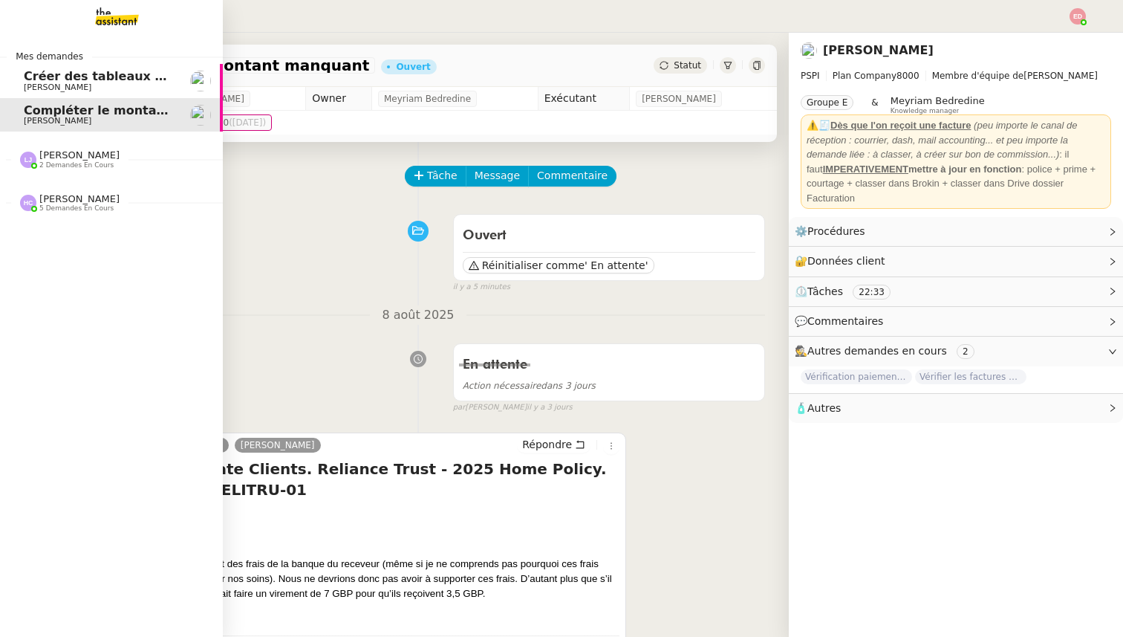
click at [36, 77] on span "Créer des tableaux pour mai, juin, juillet" at bounding box center [160, 76] width 272 height 14
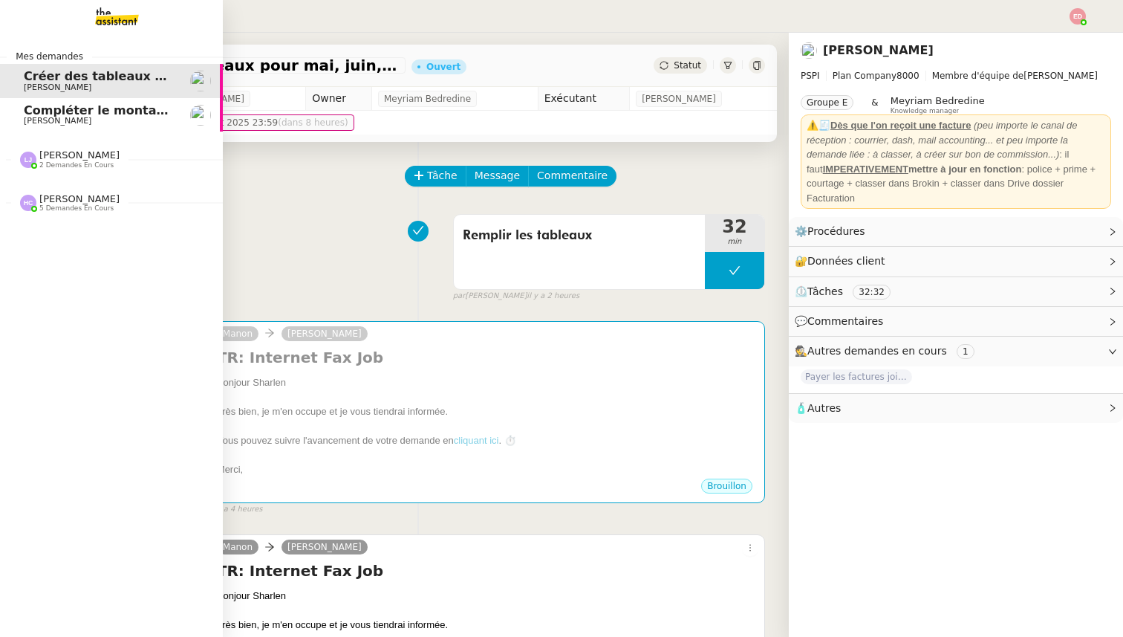
click at [48, 206] on span "5 demandes en cours" at bounding box center [76, 208] width 74 height 8
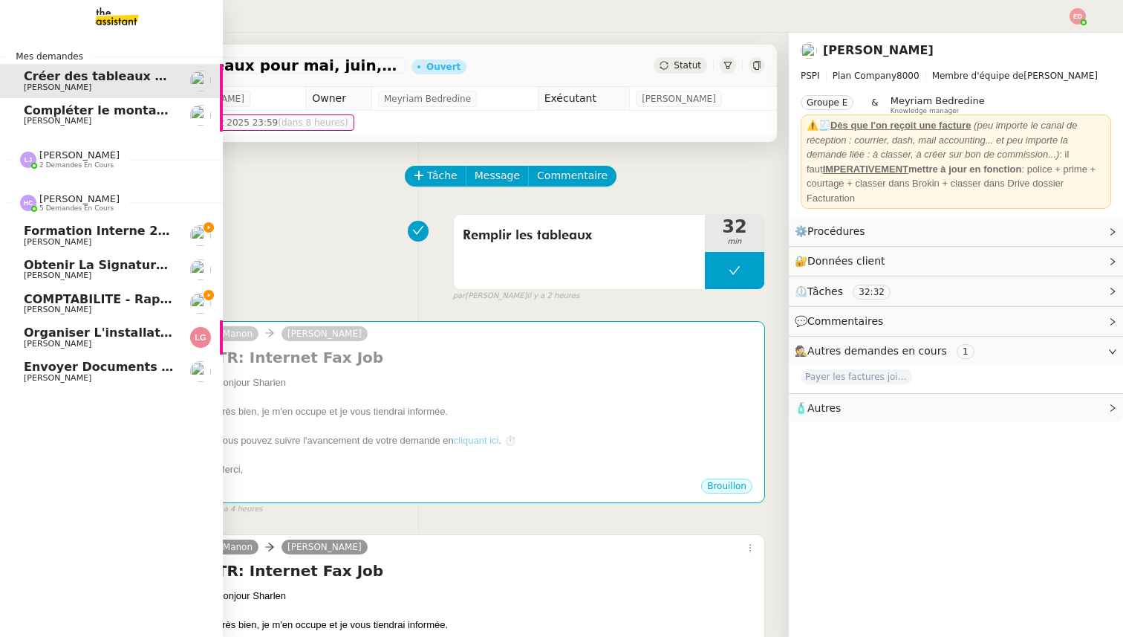
click at [77, 226] on span "Formation Interne 2 - [PERSON_NAME]" at bounding box center [153, 231] width 258 height 14
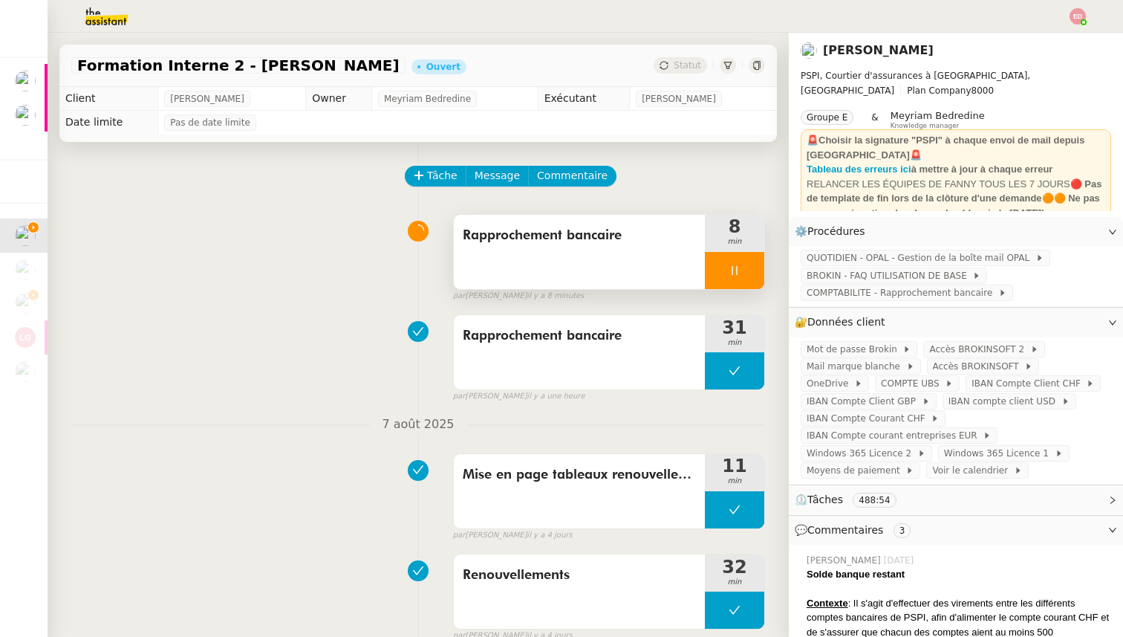
click at [755, 270] on div at bounding box center [734, 270] width 59 height 37
click at [755, 270] on icon at bounding box center [750, 270] width 12 height 12
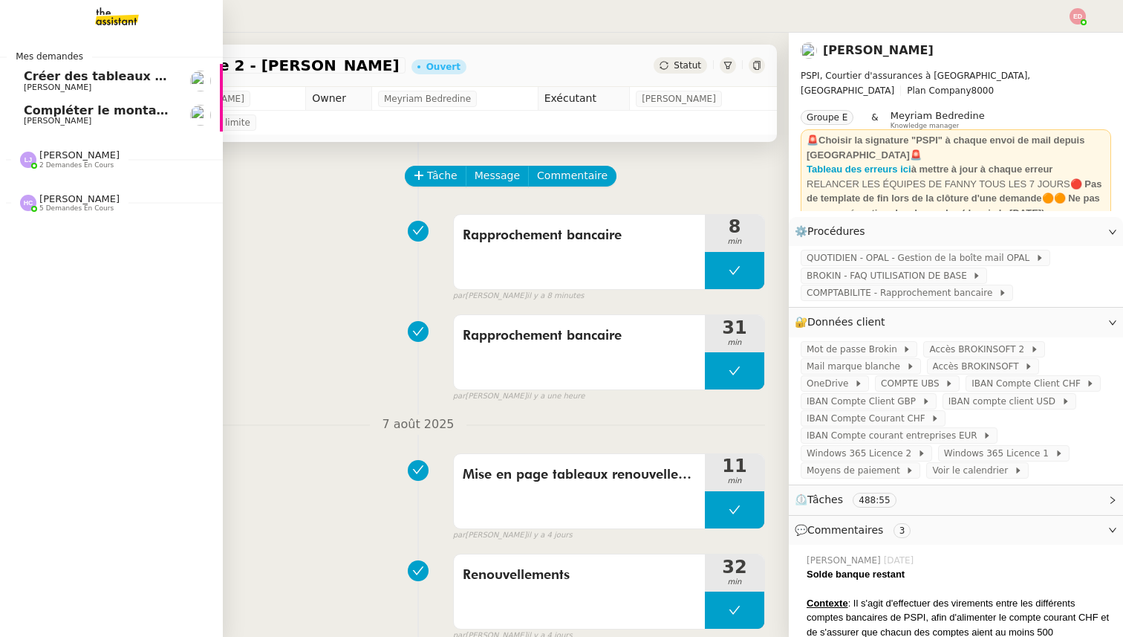
click at [65, 129] on link "Compléter le montant manquant [PERSON_NAME]" at bounding box center [111, 115] width 223 height 34
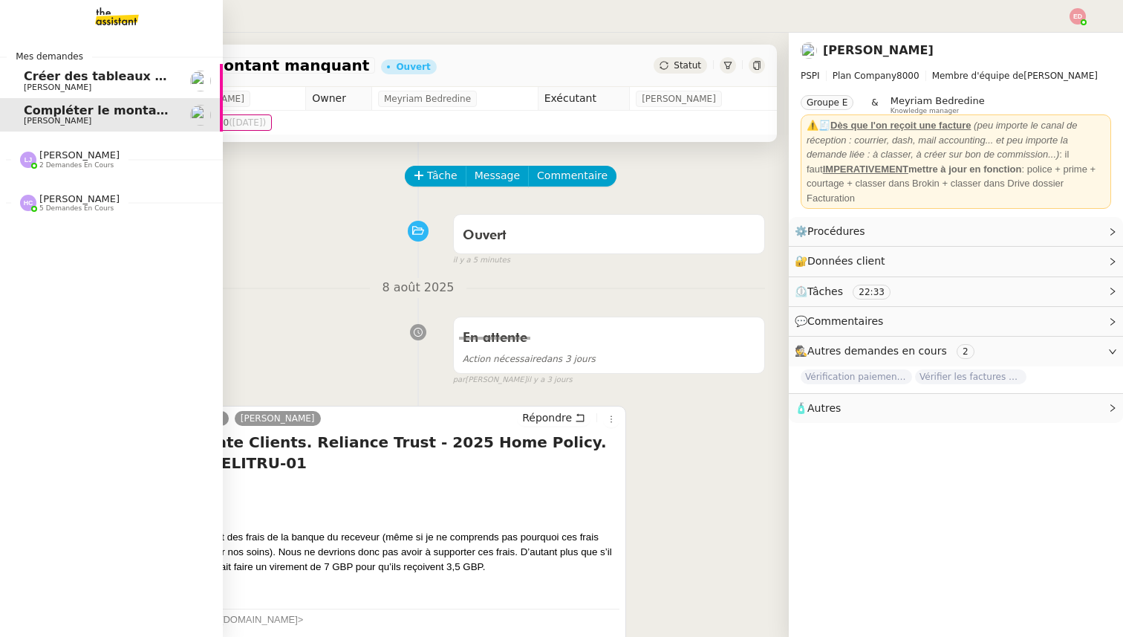
click at [62, 77] on span "Créer des tableaux pour mai, juin, juillet" at bounding box center [160, 76] width 272 height 14
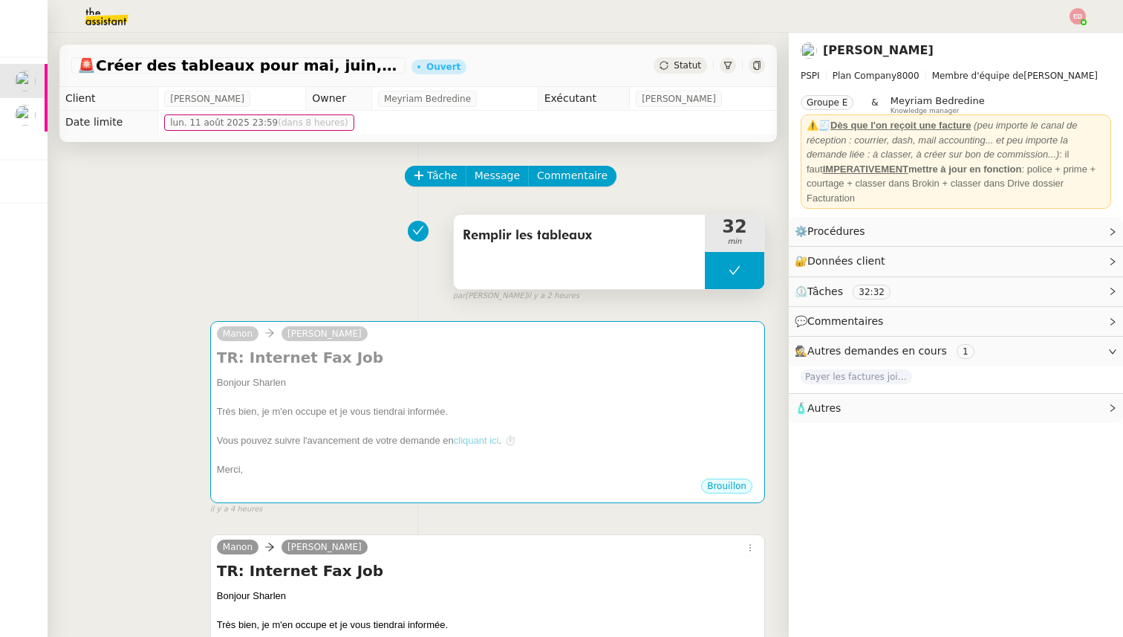
click at [718, 262] on button at bounding box center [734, 270] width 59 height 37
click at [718, 262] on div at bounding box center [720, 270] width 30 height 37
